Goal: Task Accomplishment & Management: Complete application form

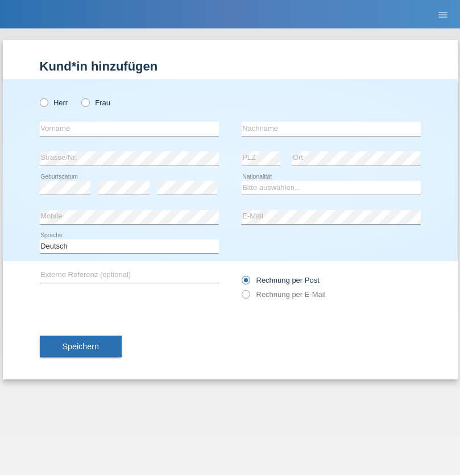
radio input "true"
click at [129, 128] on input "text" at bounding box center [129, 129] width 179 height 14
type input "Serkan"
click at [331, 128] on input "text" at bounding box center [331, 129] width 179 height 14
type input "Sönmez"
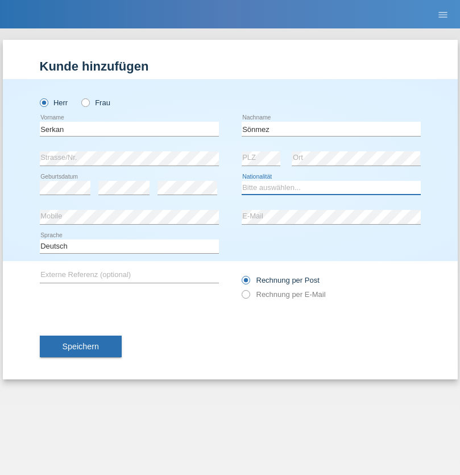
select select "TR"
select select "C"
select select "22"
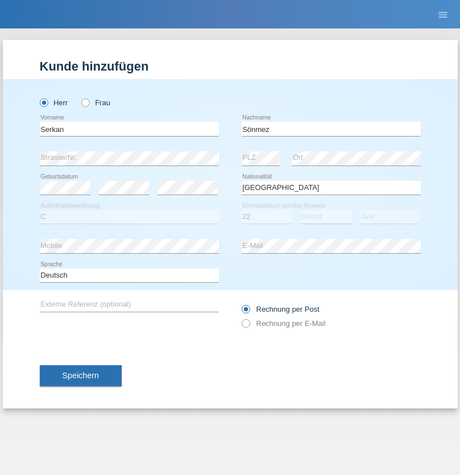
select select "02"
select select "1983"
